Goal: Task Accomplishment & Management: Manage account settings

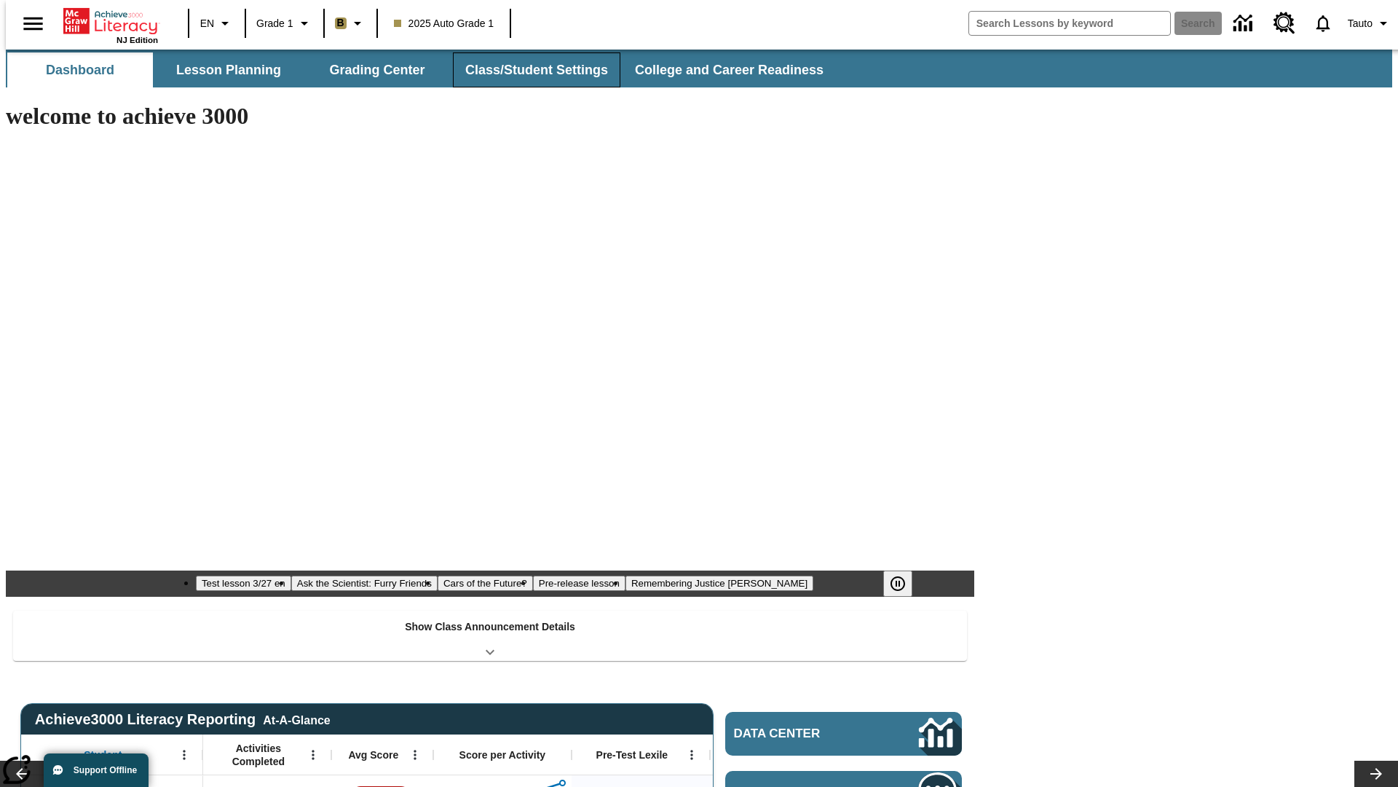
click at [529, 70] on button "Class/Student Settings" at bounding box center [537, 69] width 168 height 35
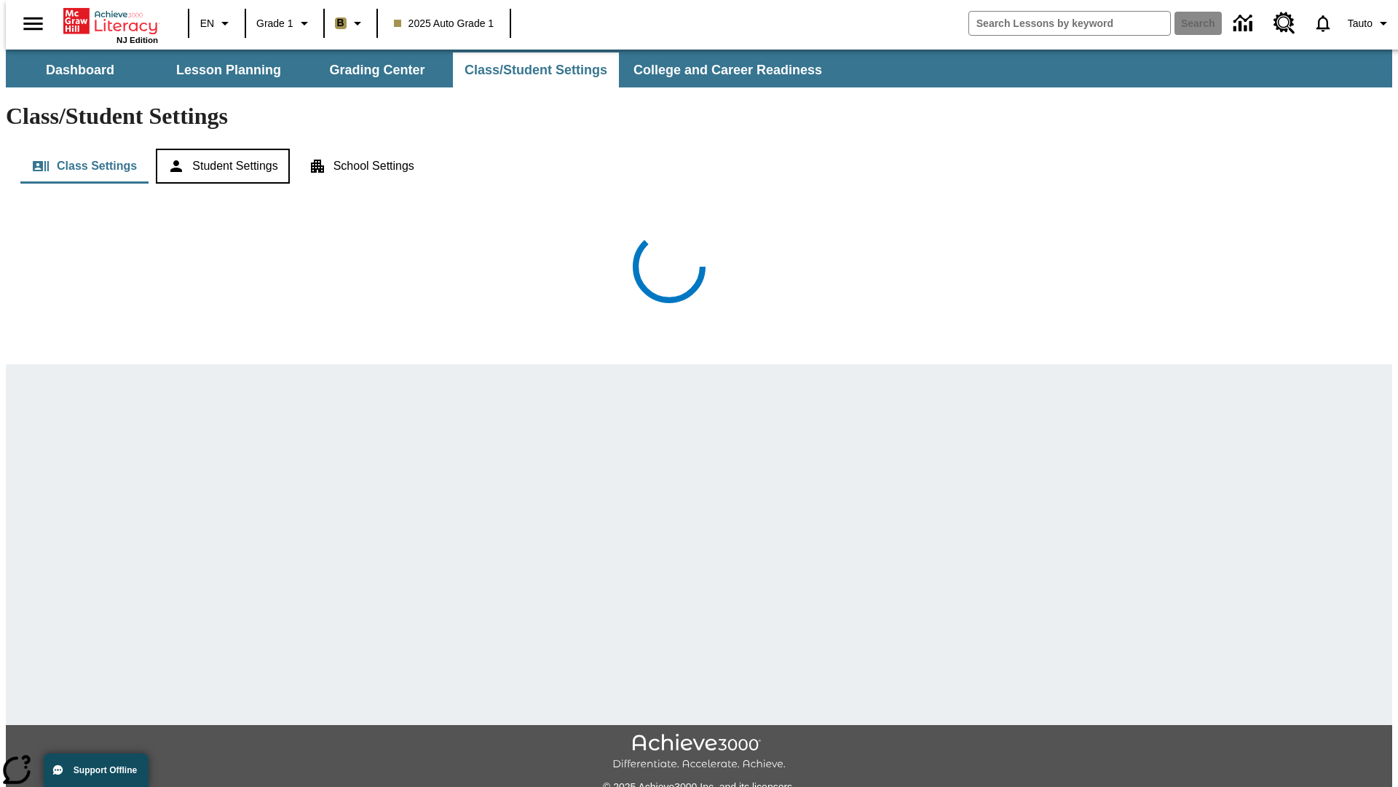
click at [219, 149] on button "Student Settings" at bounding box center [222, 166] width 133 height 35
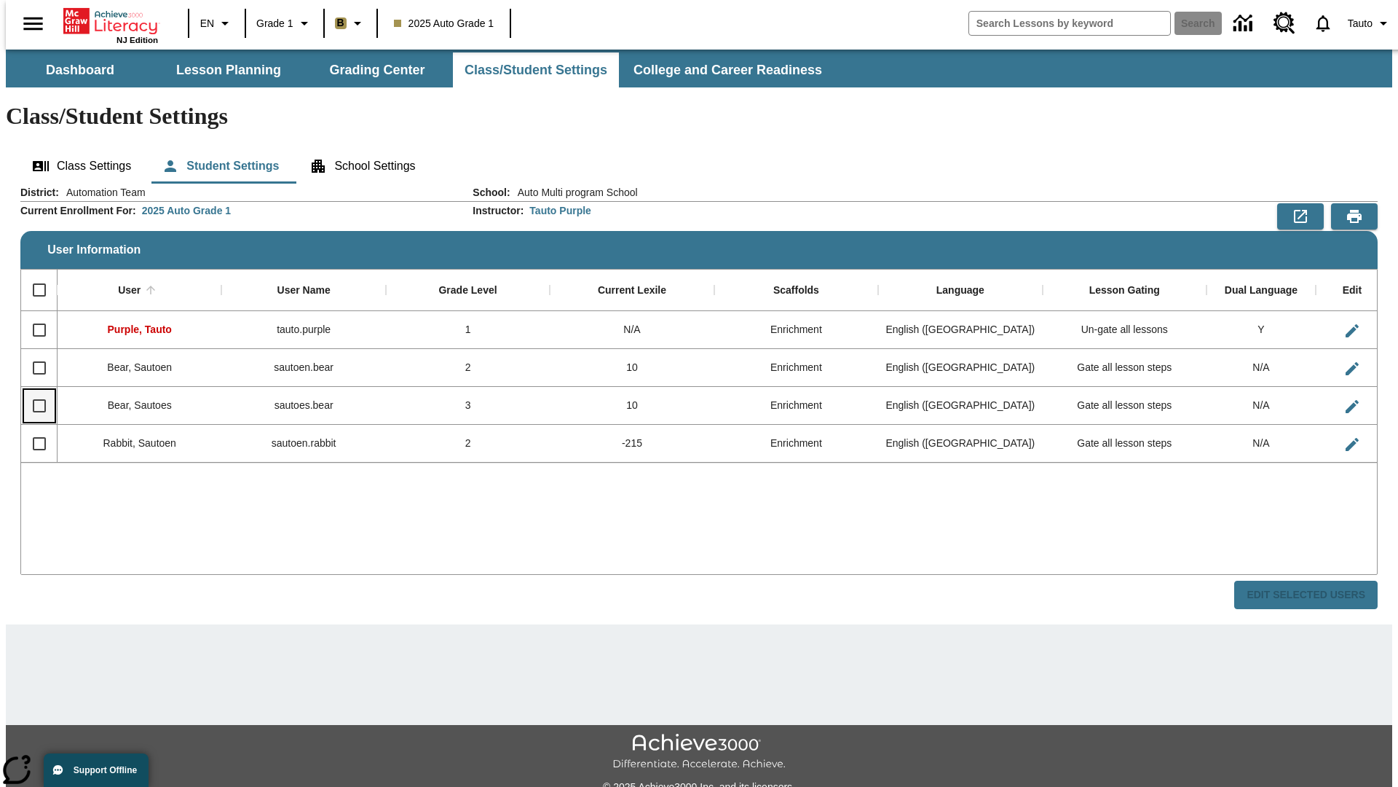
click at [33, 390] on input "Select row" at bounding box center [39, 405] width 31 height 31
checkbox input "true"
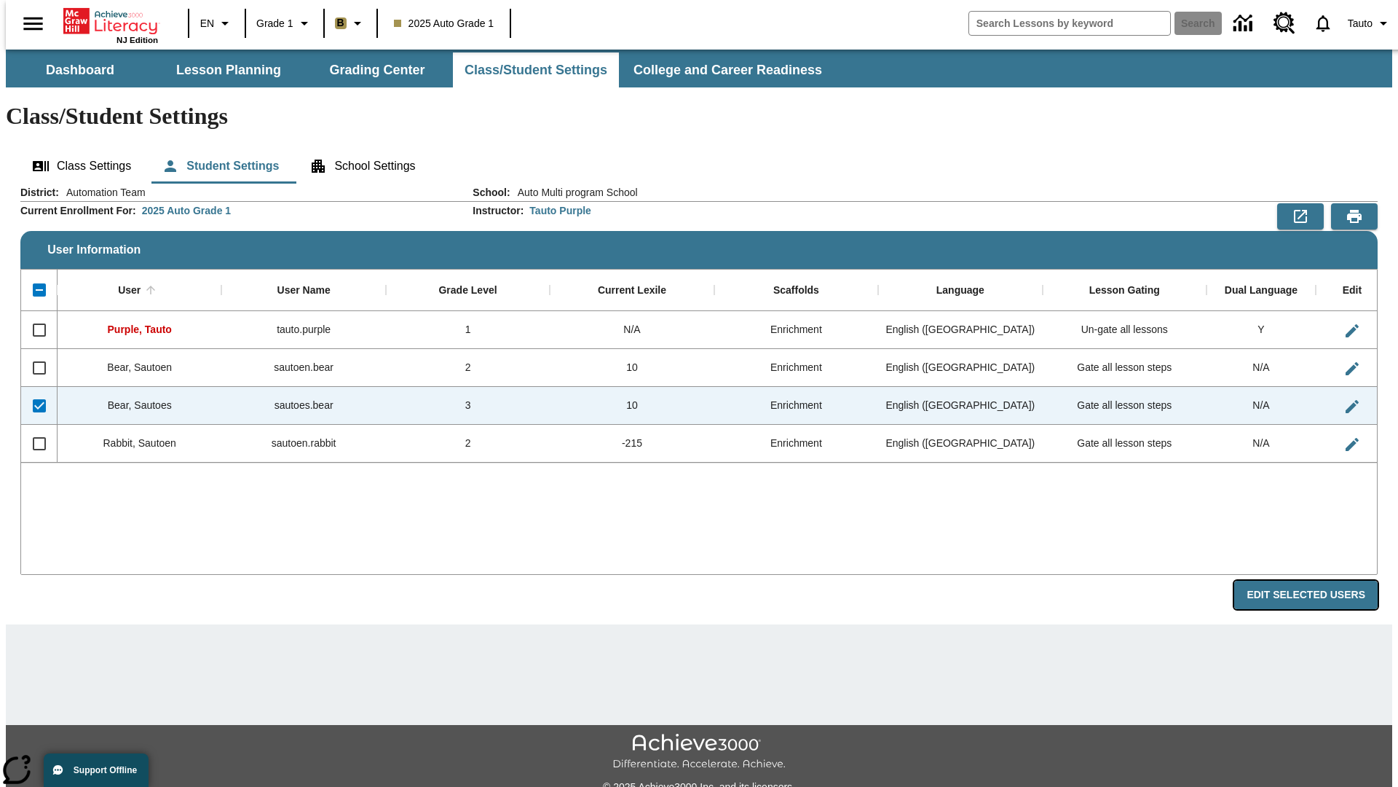
click at [1318, 580] on button "Edit Selected Users" at bounding box center [1306, 594] width 143 height 28
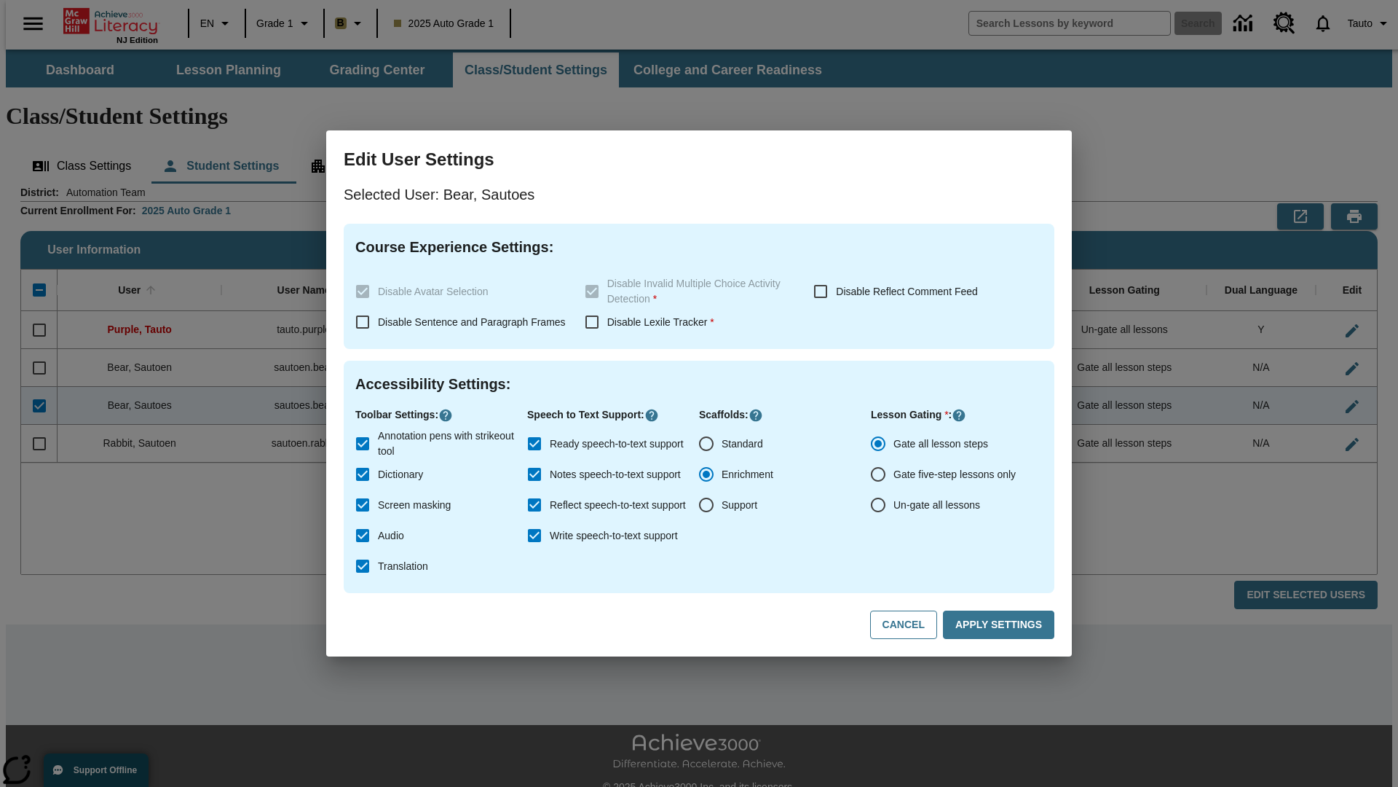
click at [878, 505] on input "Un-gate all lessons" at bounding box center [878, 504] width 31 height 31
radio input "true"
click at [1001, 625] on button "Apply Settings" at bounding box center [998, 624] width 111 height 28
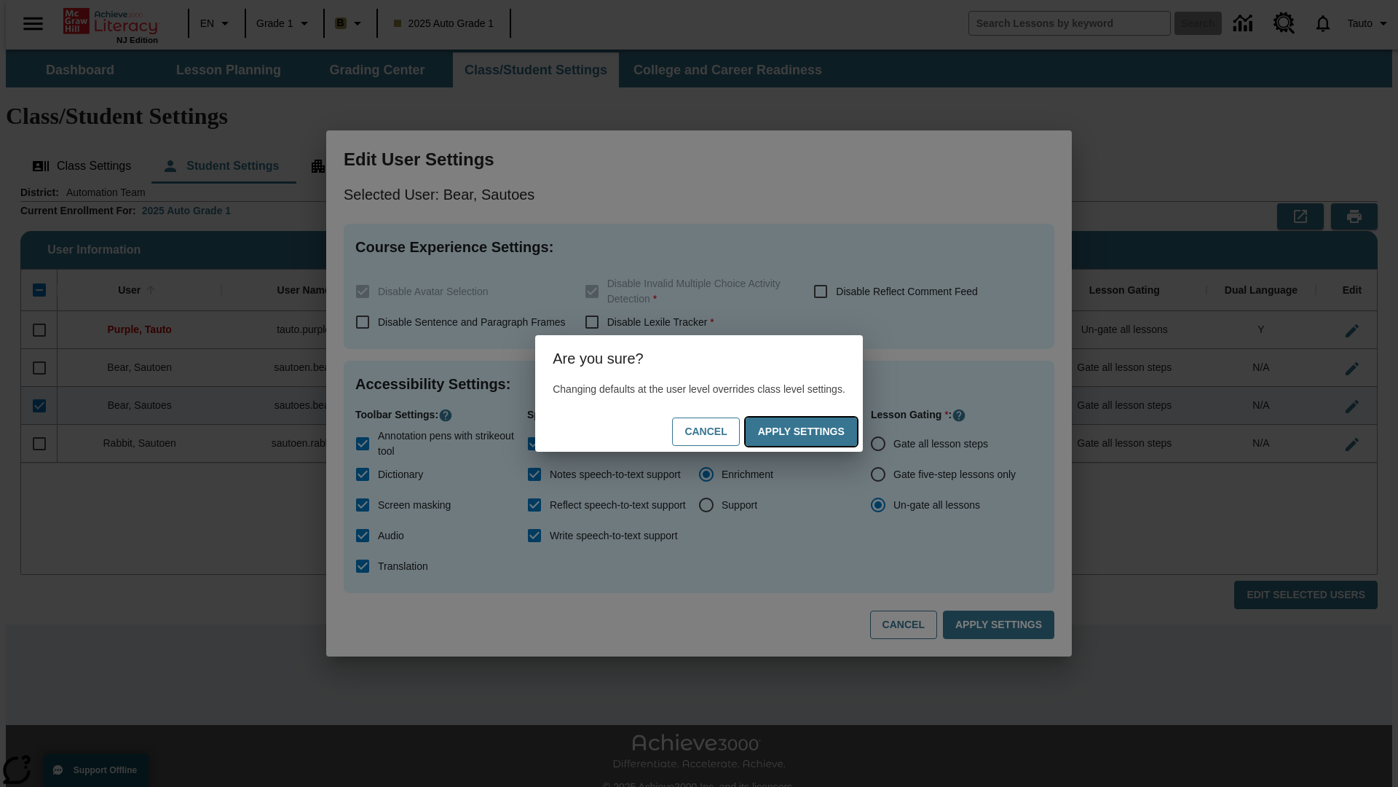
click at [816, 431] on button "Apply Settings" at bounding box center [801, 431] width 111 height 28
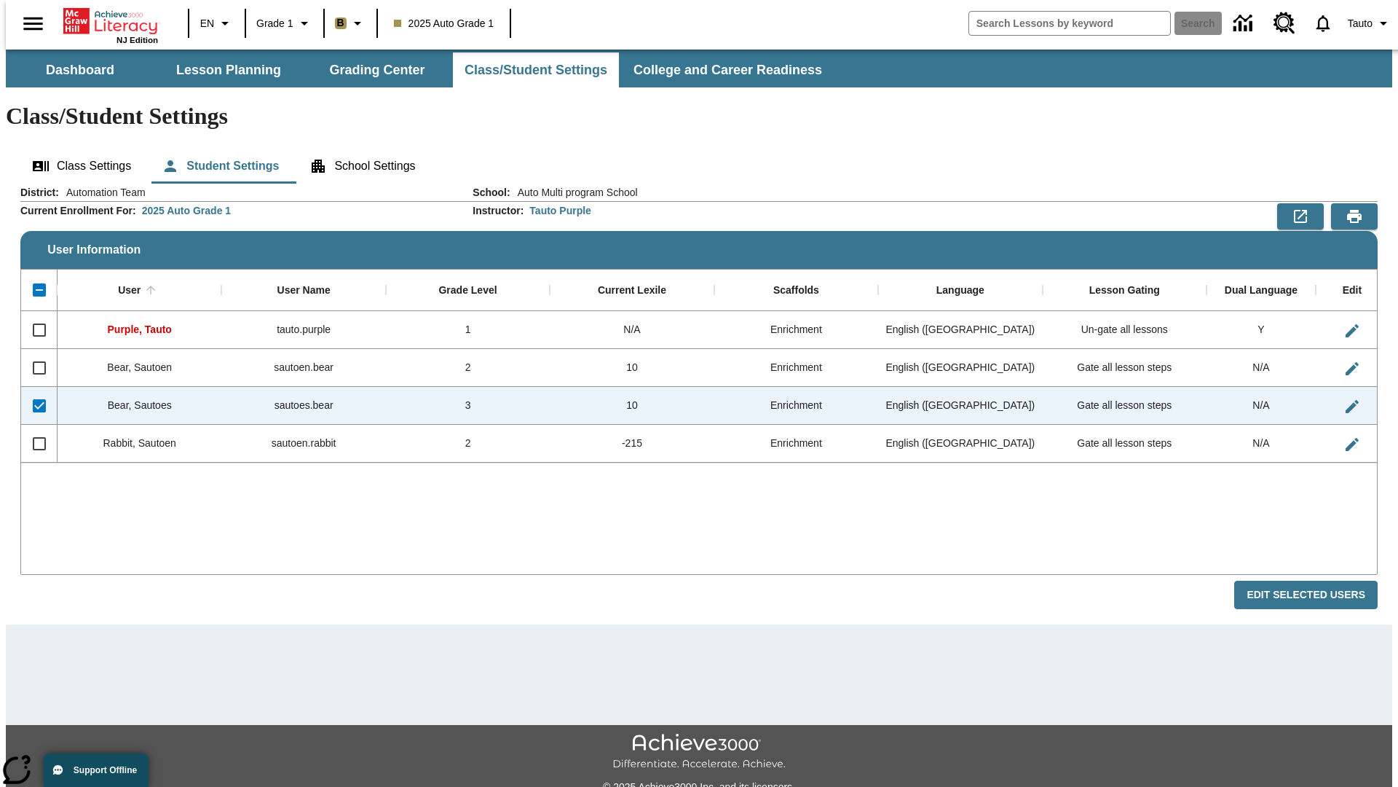
checkbox input "false"
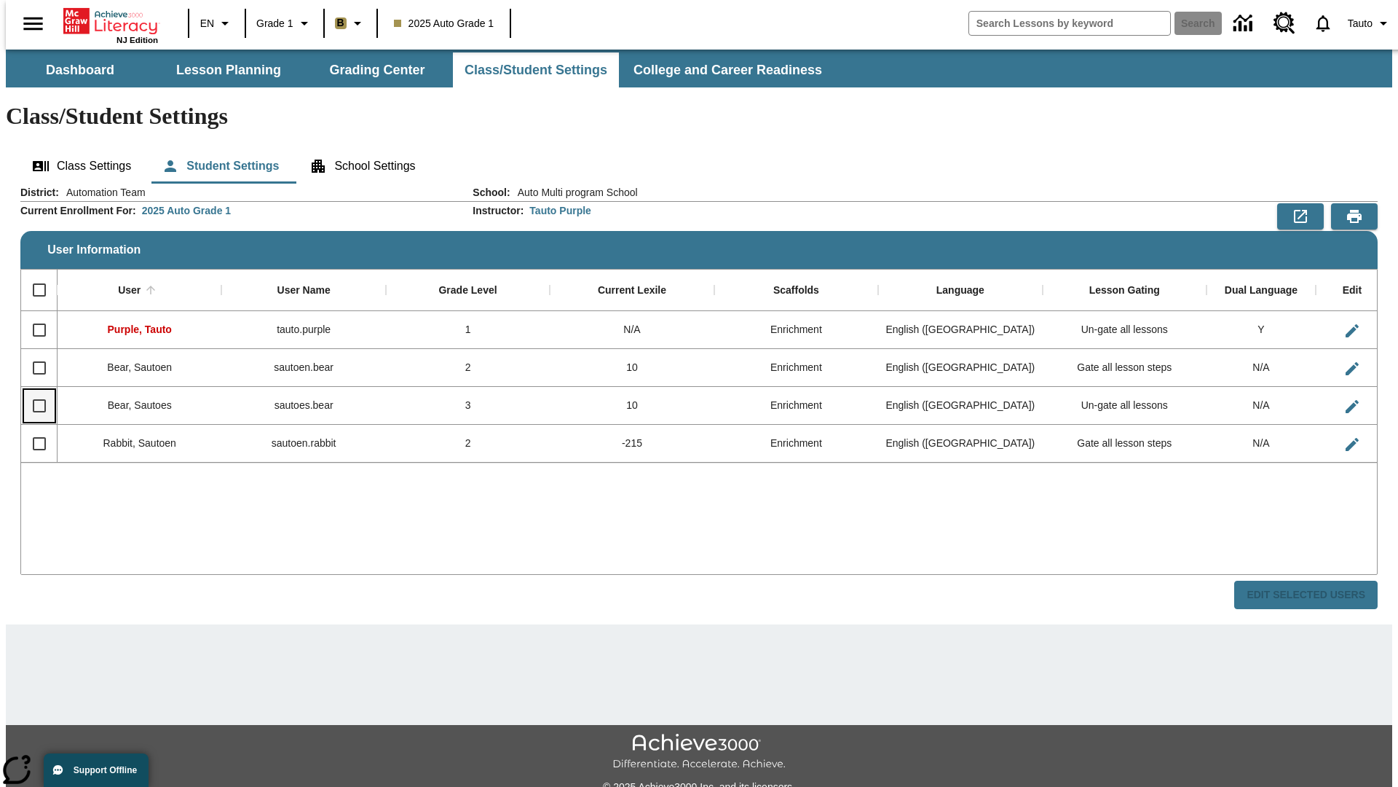
click at [33, 390] on input "Select row" at bounding box center [39, 405] width 31 height 31
checkbox input "true"
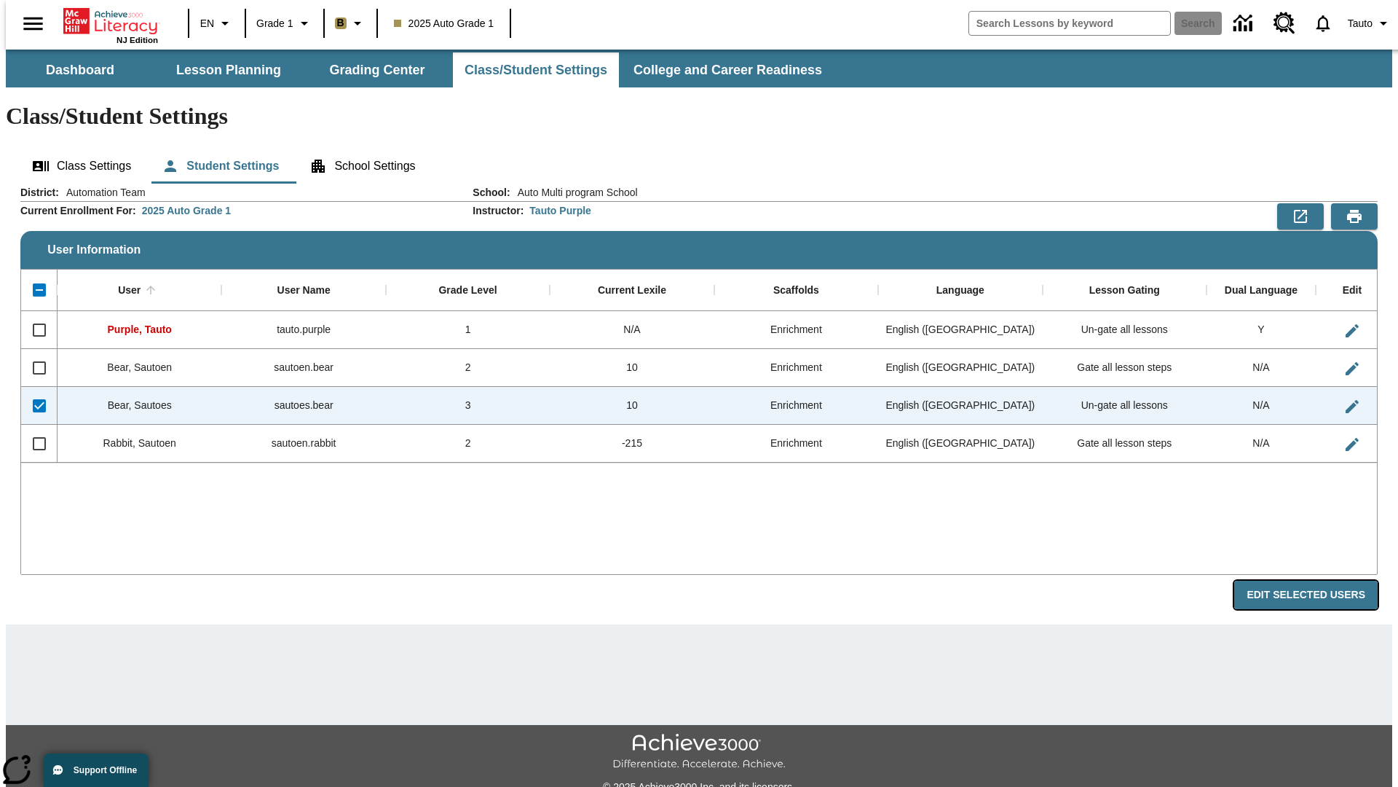
click at [1318, 580] on button "Edit Selected Users" at bounding box center [1306, 594] width 143 height 28
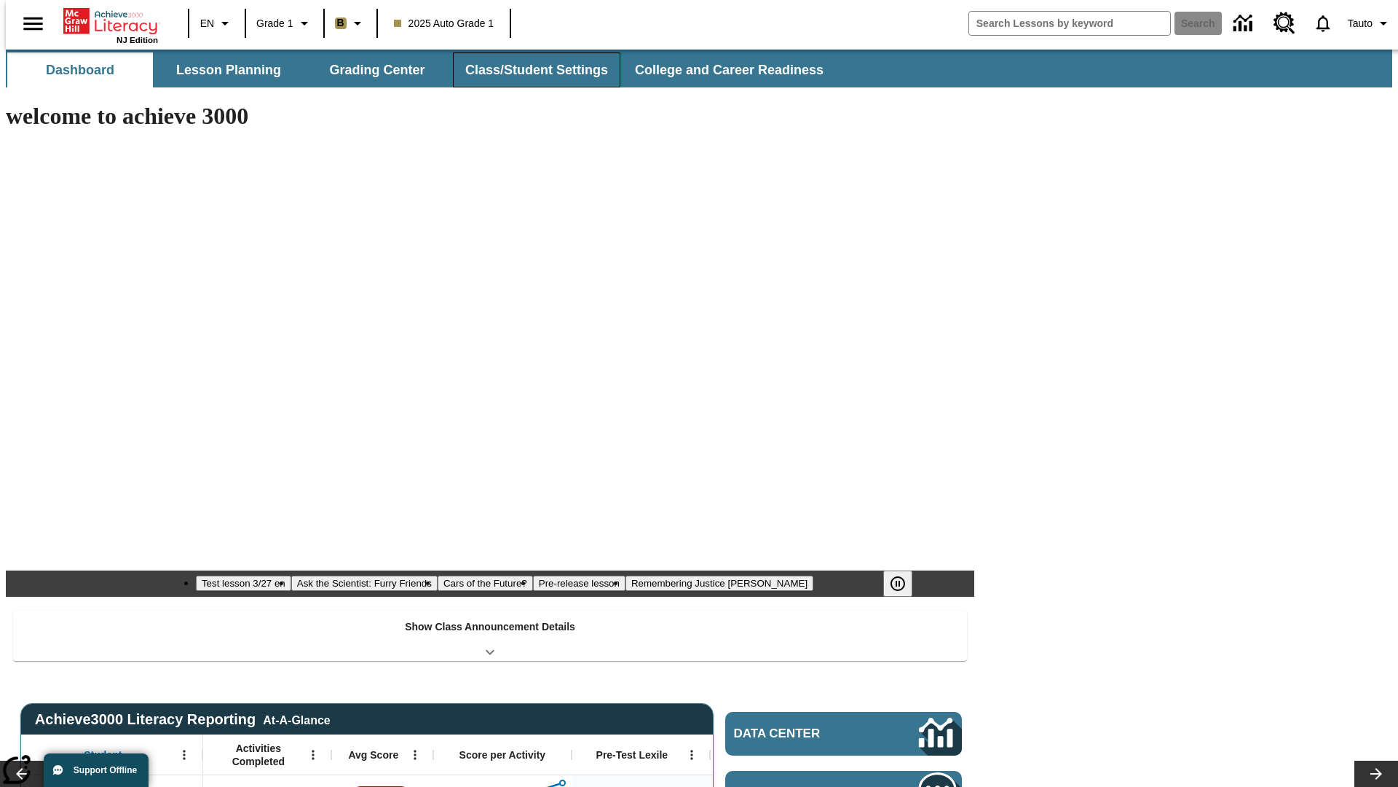
click at [529, 70] on button "Class/Student Settings" at bounding box center [537, 69] width 168 height 35
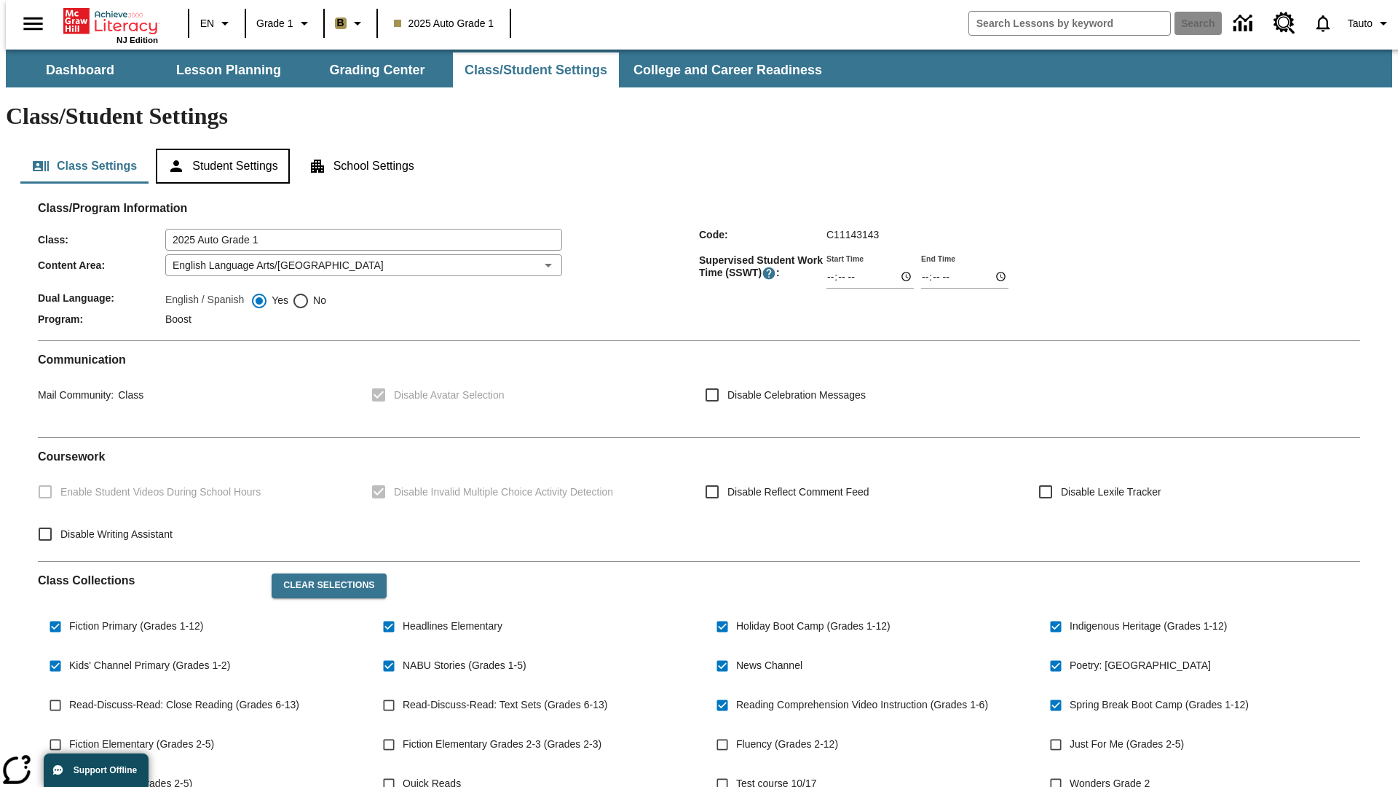
click at [219, 149] on button "Student Settings" at bounding box center [222, 166] width 133 height 35
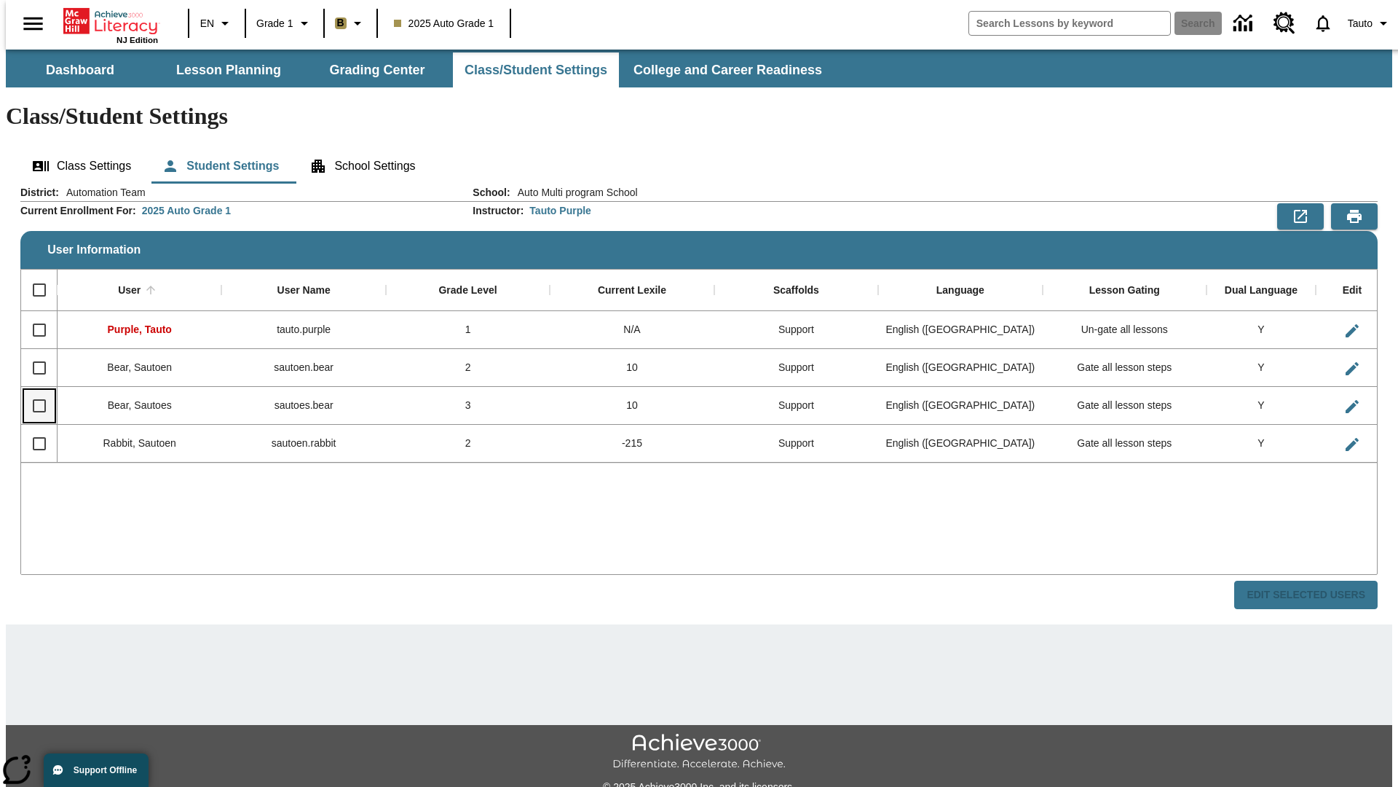
click at [33, 390] on input "Select row" at bounding box center [39, 405] width 31 height 31
checkbox input "true"
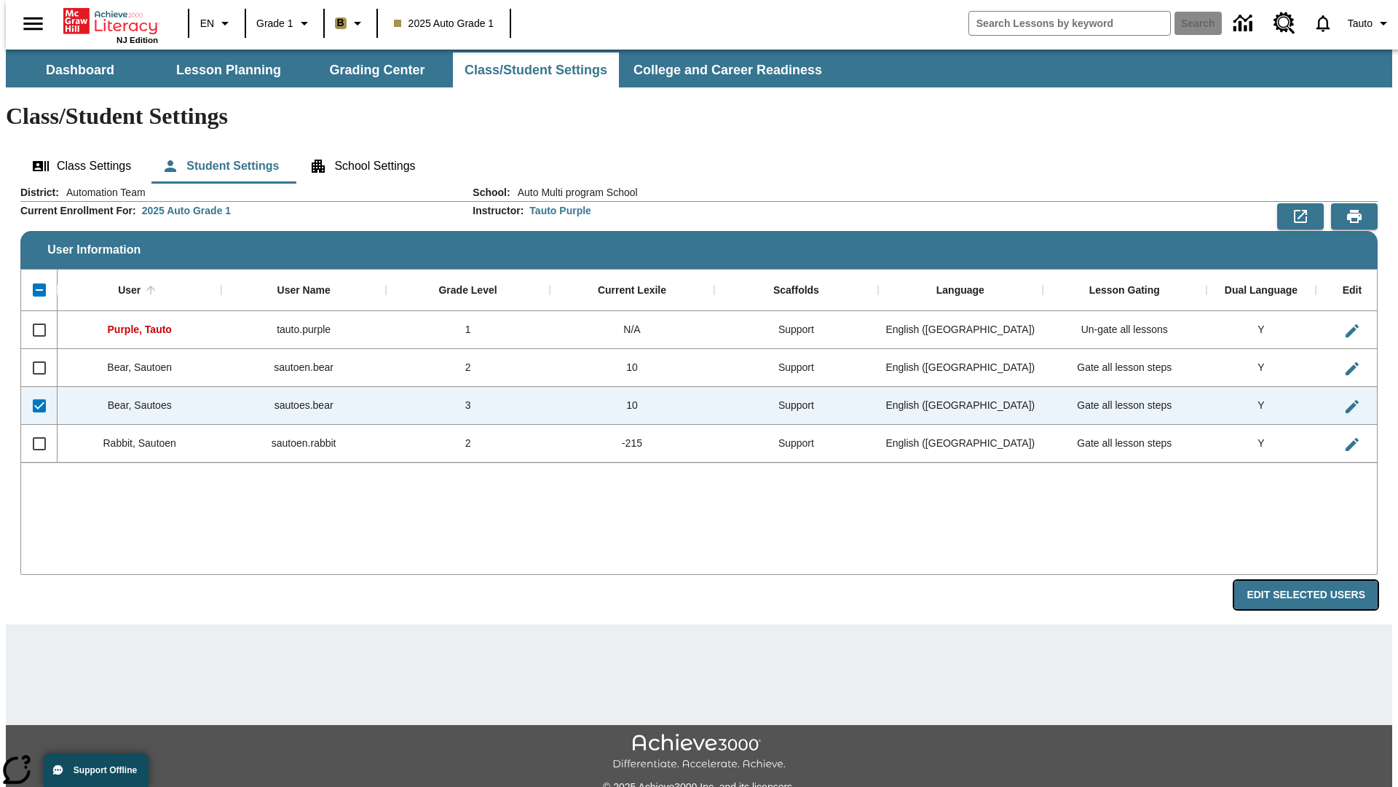
click at [1318, 580] on button "Edit Selected Users" at bounding box center [1306, 594] width 143 height 28
